Goal: Find specific page/section: Find specific page/section

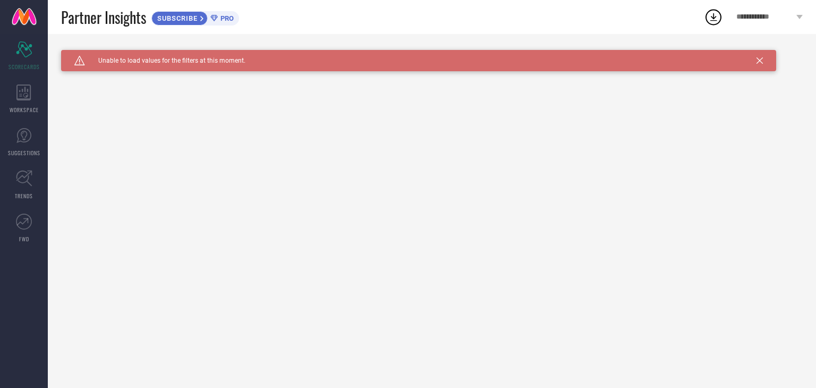
click at [760, 60] on icon at bounding box center [760, 60] width 6 height 6
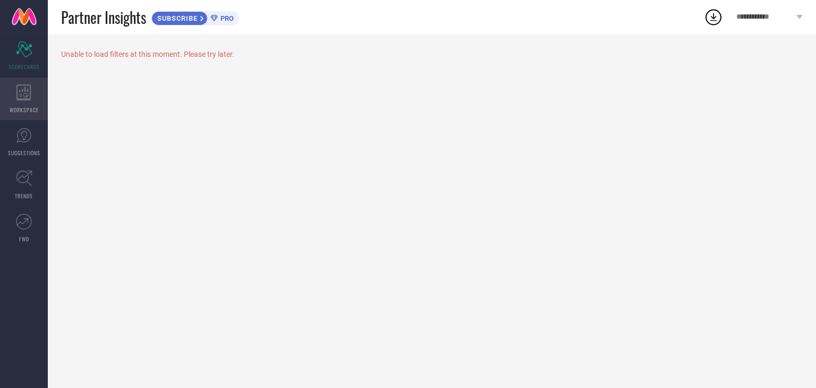
click at [21, 102] on div "WORKSPACE" at bounding box center [24, 99] width 48 height 43
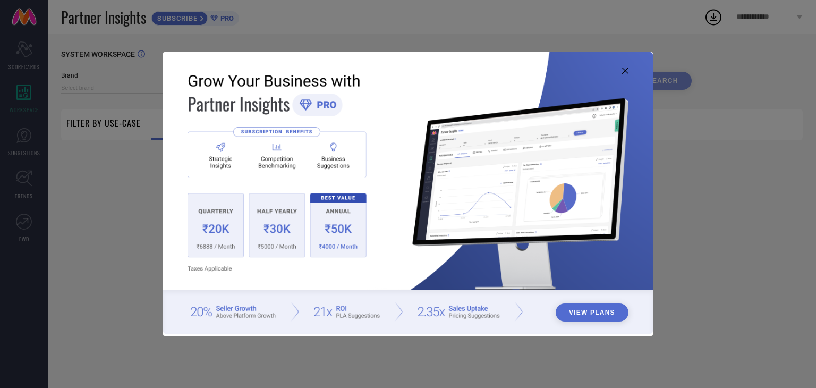
type input "1 STOP FASHION"
type input "All"
click at [623, 70] on icon at bounding box center [625, 70] width 6 height 6
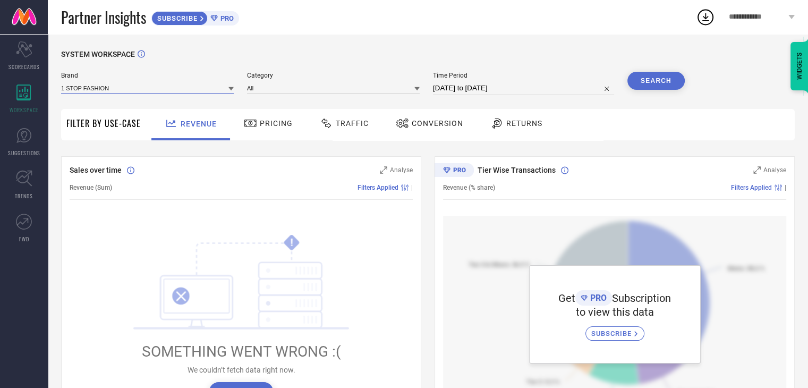
click at [210, 89] on input at bounding box center [147, 87] width 173 height 11
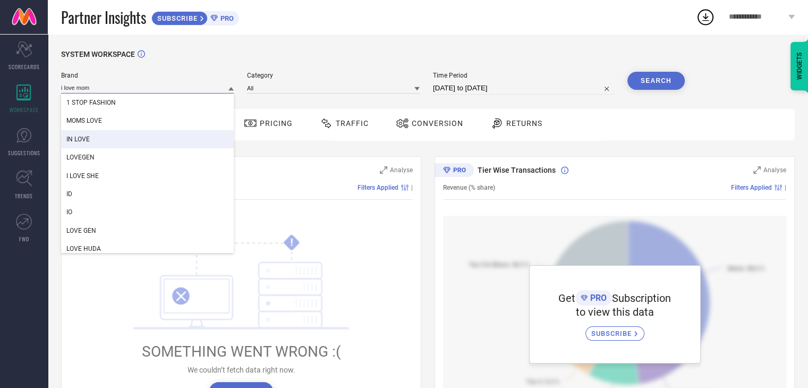
type input "i love mom"
click at [360, 54] on div "SYSTEM WORKSPACE" at bounding box center [428, 61] width 734 height 22
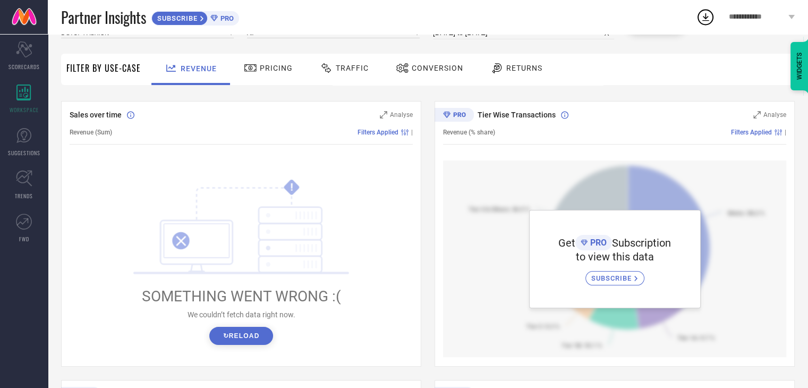
scroll to position [56, 0]
click at [342, 69] on span "Traffic" at bounding box center [352, 67] width 33 height 9
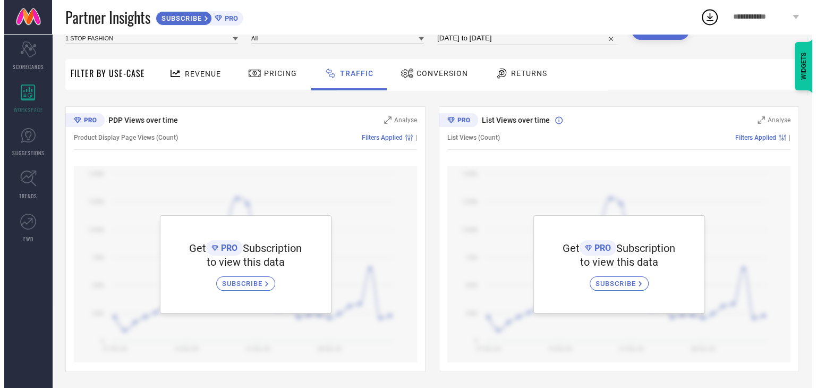
scroll to position [0, 0]
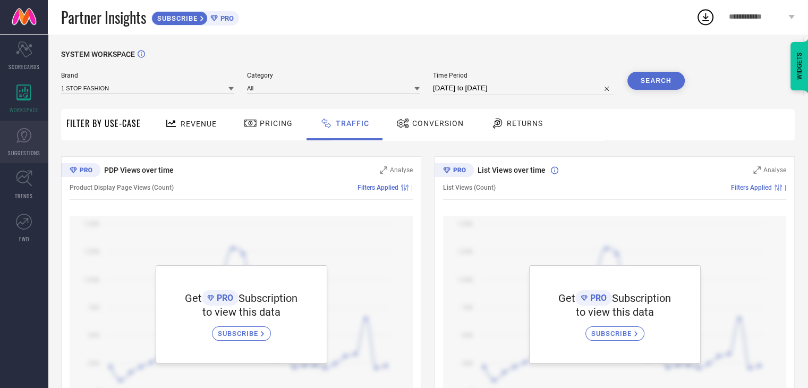
click at [22, 138] on icon at bounding box center [24, 136] width 16 height 16
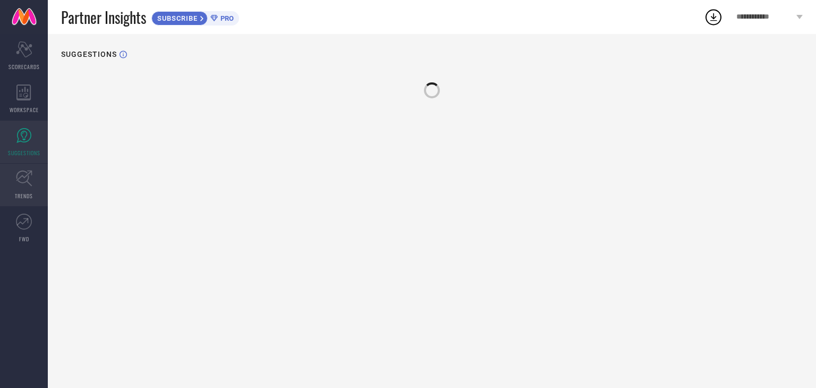
click at [30, 194] on span "TRENDS" at bounding box center [24, 196] width 18 height 8
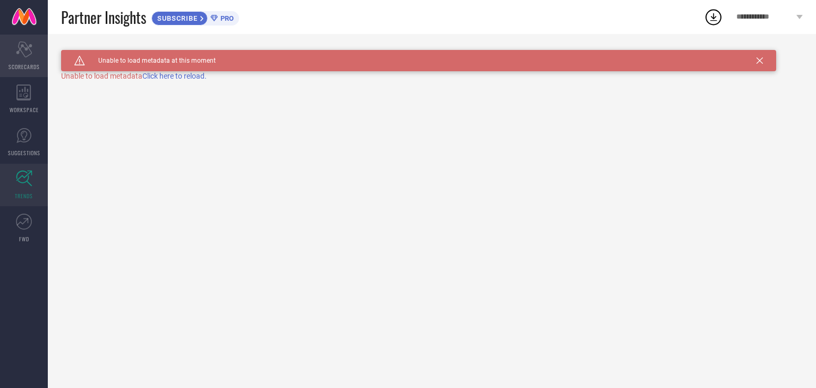
click at [23, 49] on icon "Scorecard" at bounding box center [24, 49] width 16 height 16
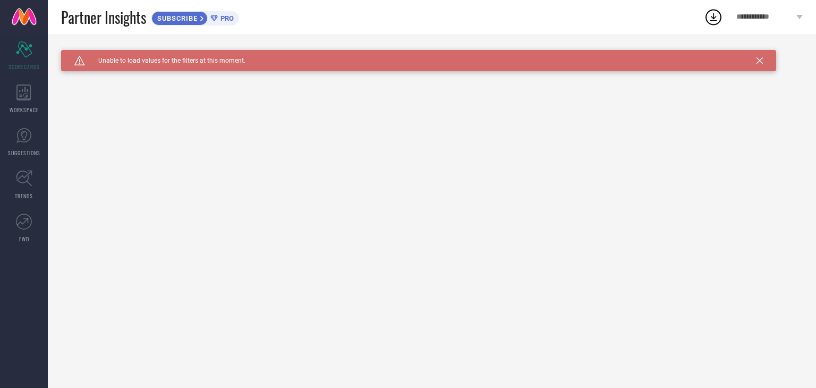
click at [763, 65] on div "Caution Created with Sketch. Unable to load values for the filters at this mome…" at bounding box center [418, 60] width 715 height 21
